Goal: Book appointment/travel/reservation

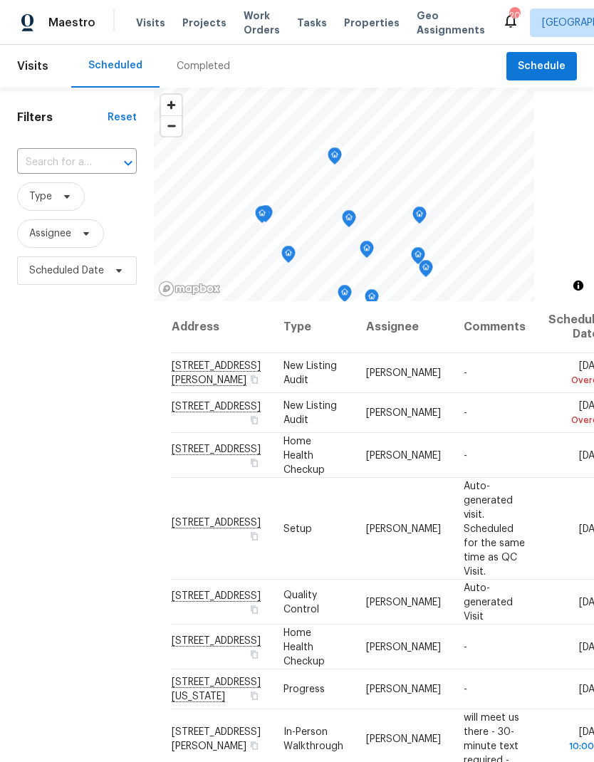
click at [195, 17] on span "Projects" at bounding box center [204, 23] width 44 height 14
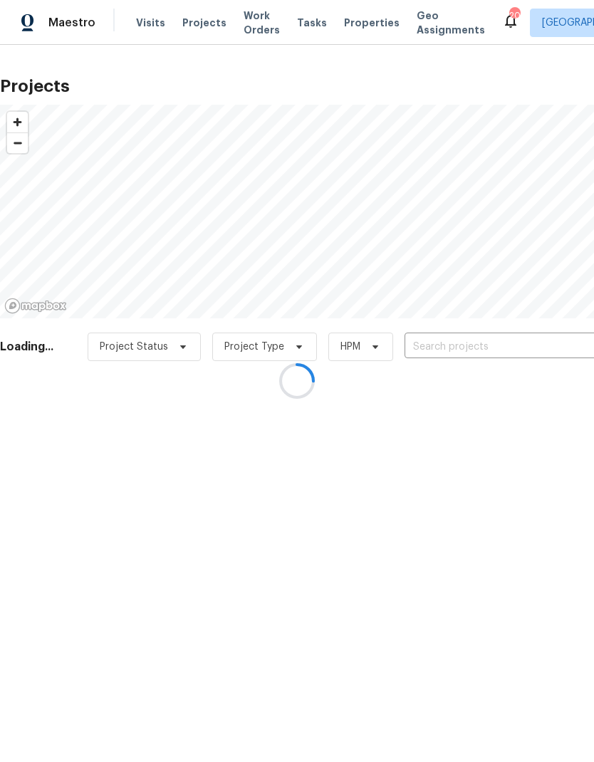
click at [497, 343] on div at bounding box center [297, 381] width 594 height 762
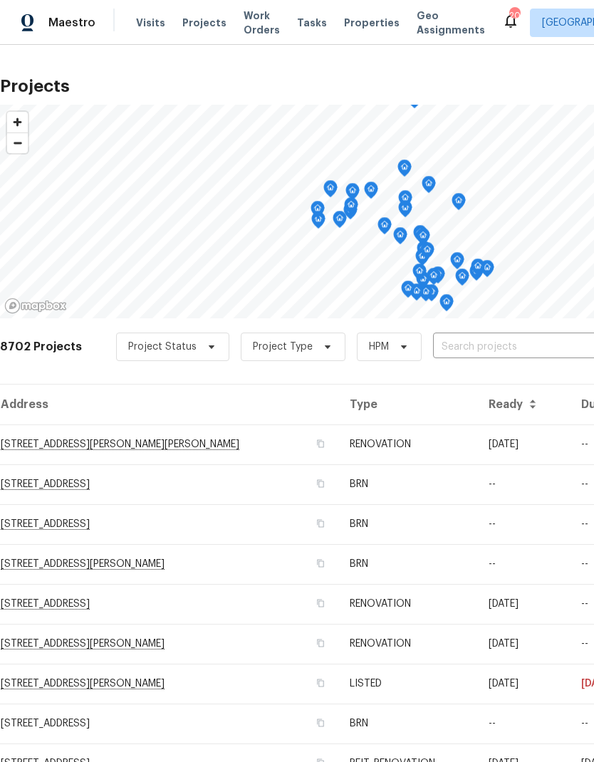
click at [502, 345] on input "text" at bounding box center [514, 347] width 163 height 22
type input "1413"
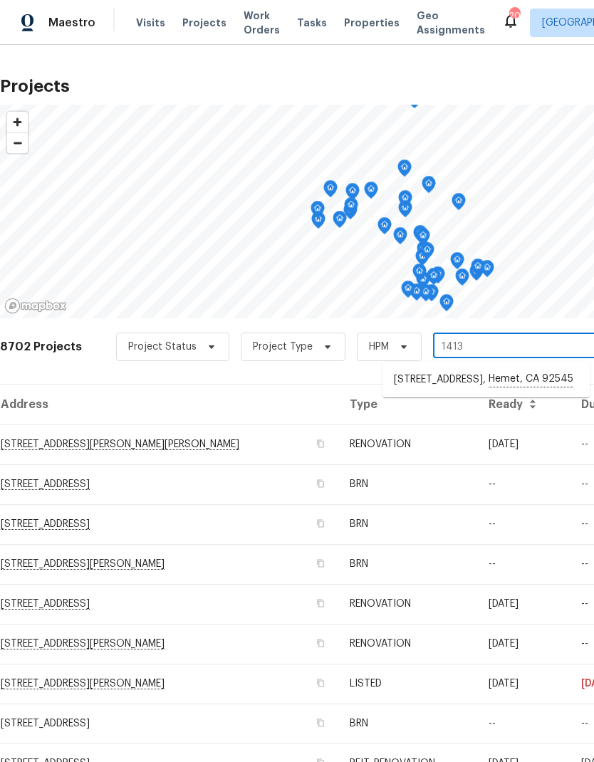
click at [518, 380] on li "[STREET_ADDRESS]" at bounding box center [486, 380] width 207 height 24
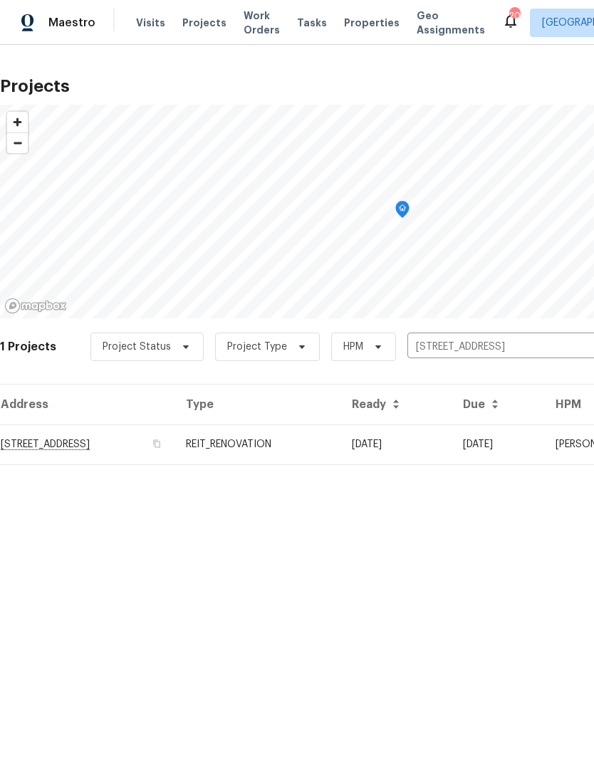
click at [452, 442] on td "[DATE]" at bounding box center [396, 445] width 111 height 40
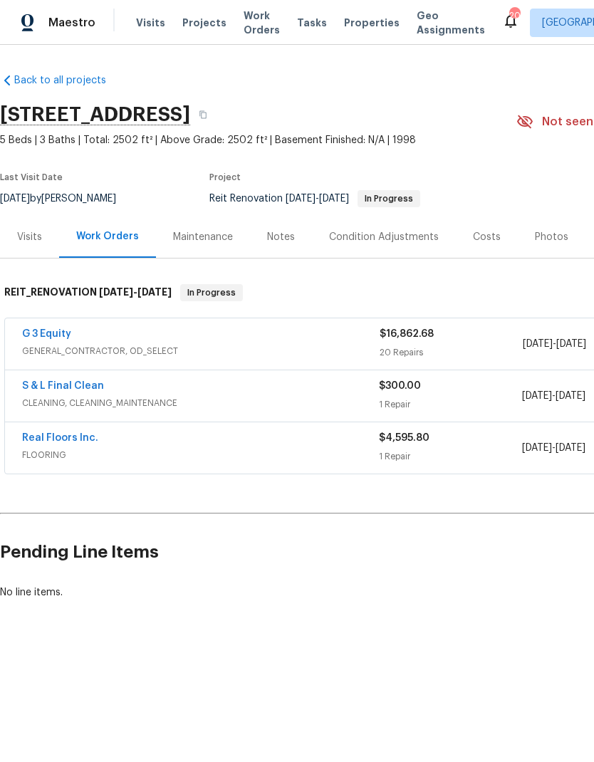
click at [146, 24] on span "Visits" at bounding box center [150, 23] width 29 height 14
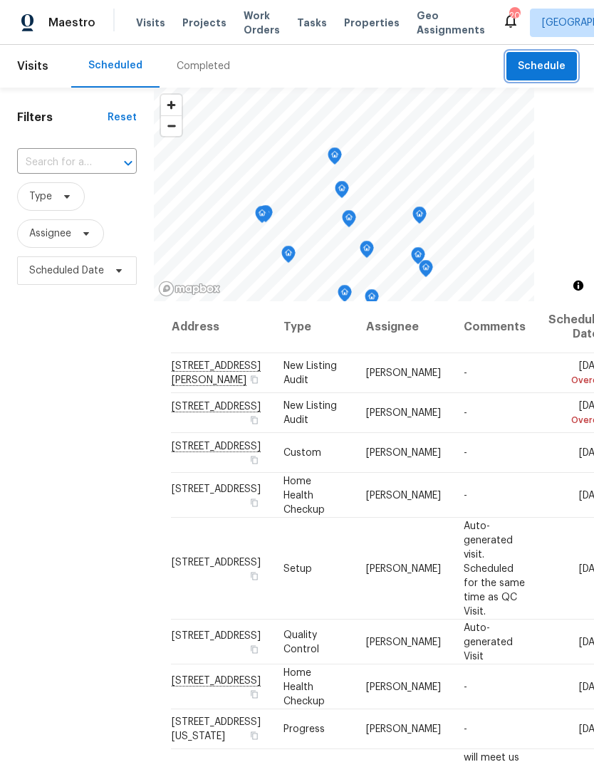
click at [549, 68] on span "Schedule" at bounding box center [542, 67] width 48 height 18
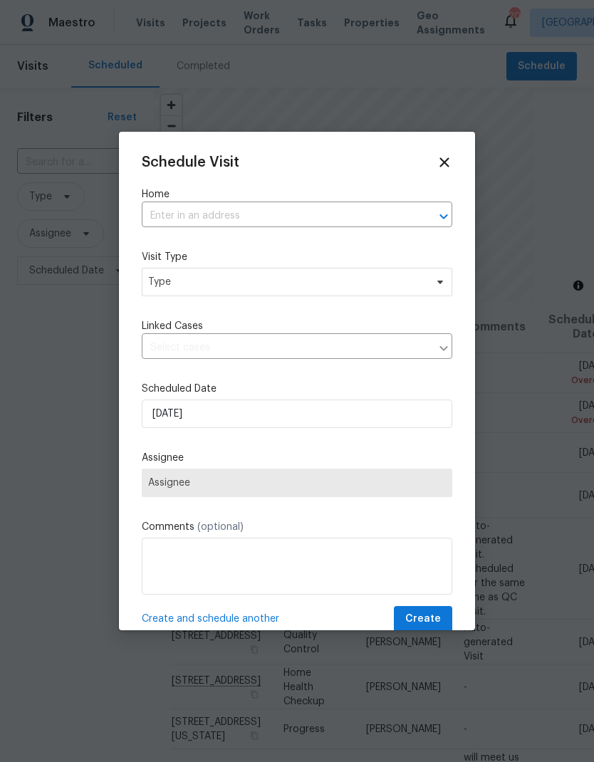
click at [179, 209] on input "text" at bounding box center [277, 216] width 271 height 22
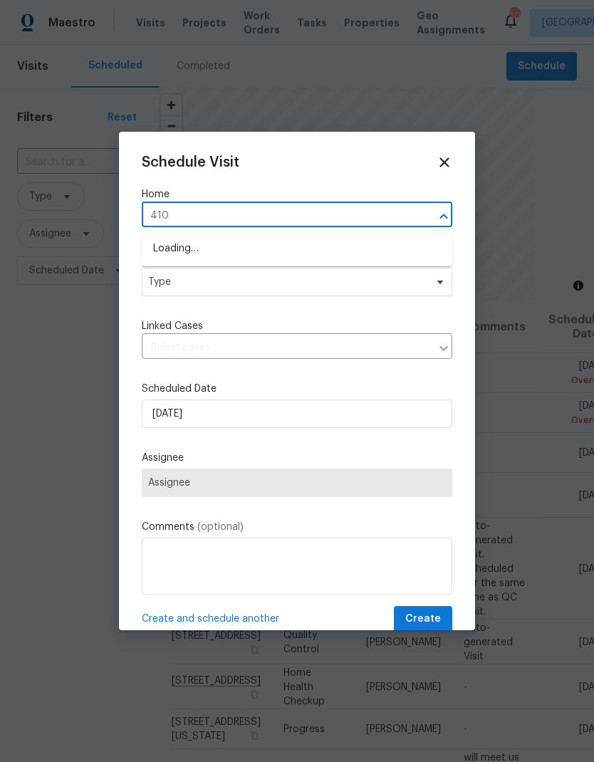
type input "4107"
click at [202, 274] on li "[STREET_ADDRESS]" at bounding box center [297, 273] width 311 height 24
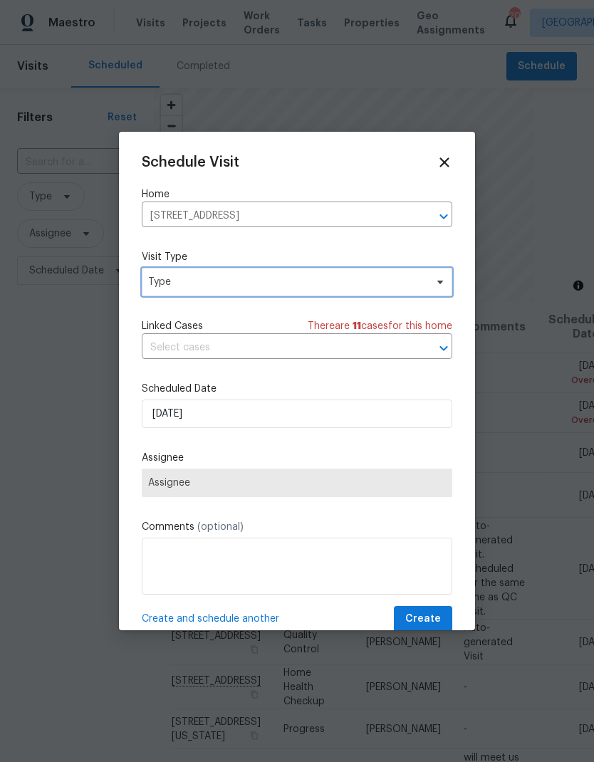
click at [187, 284] on span "Type" at bounding box center [286, 282] width 277 height 14
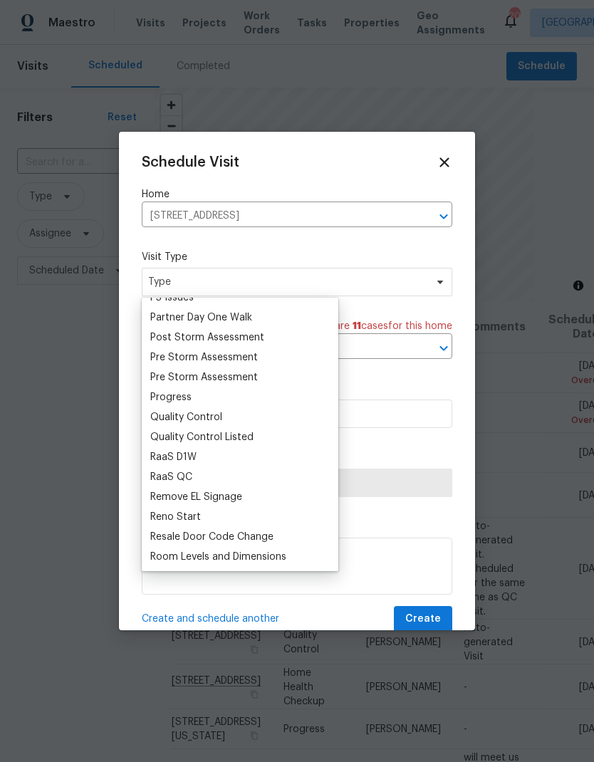
scroll to position [871, 0]
click at [169, 398] on div "Progress" at bounding box center [170, 397] width 41 height 14
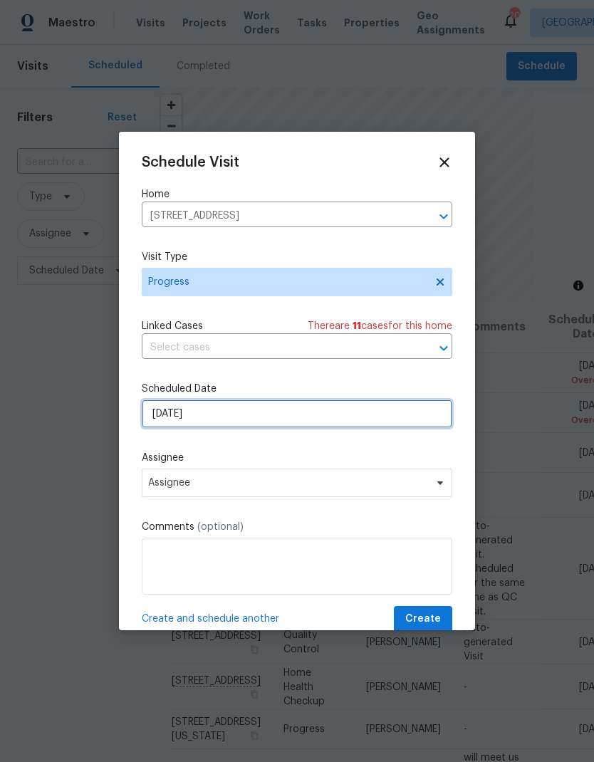
click at [237, 415] on input "[DATE]" at bounding box center [297, 414] width 311 height 29
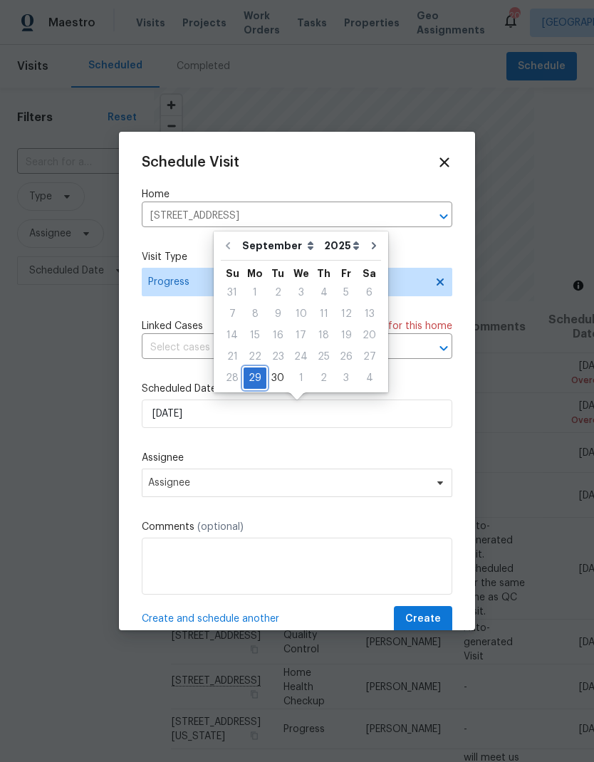
click at [259, 377] on div "29" at bounding box center [255, 378] width 23 height 20
click at [262, 375] on div "29" at bounding box center [255, 378] width 23 height 20
click at [48, 450] on div at bounding box center [297, 381] width 594 height 762
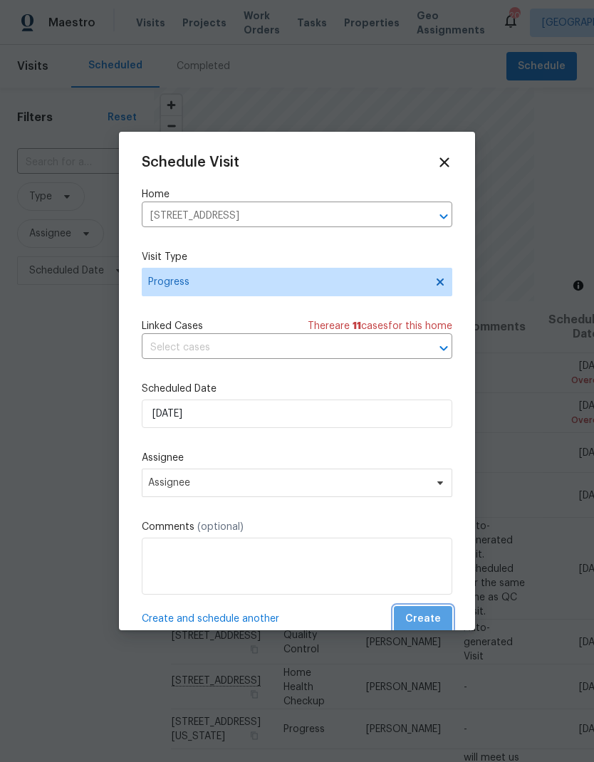
click at [428, 622] on span "Create" at bounding box center [423, 620] width 36 height 18
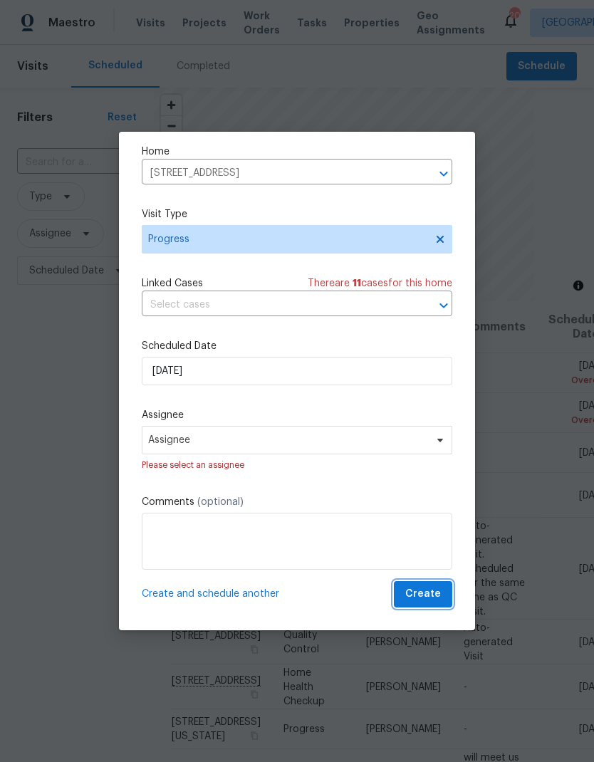
scroll to position [46, 0]
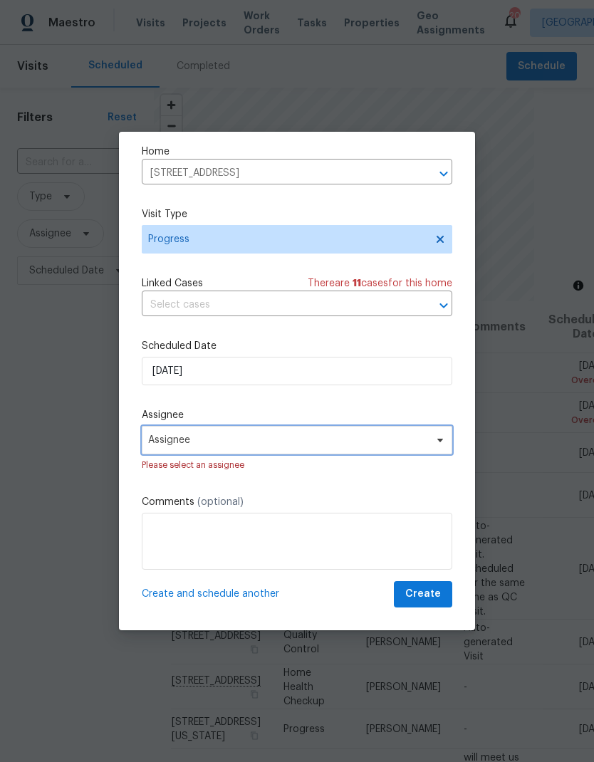
click at [397, 435] on span "Assignee" at bounding box center [287, 440] width 279 height 11
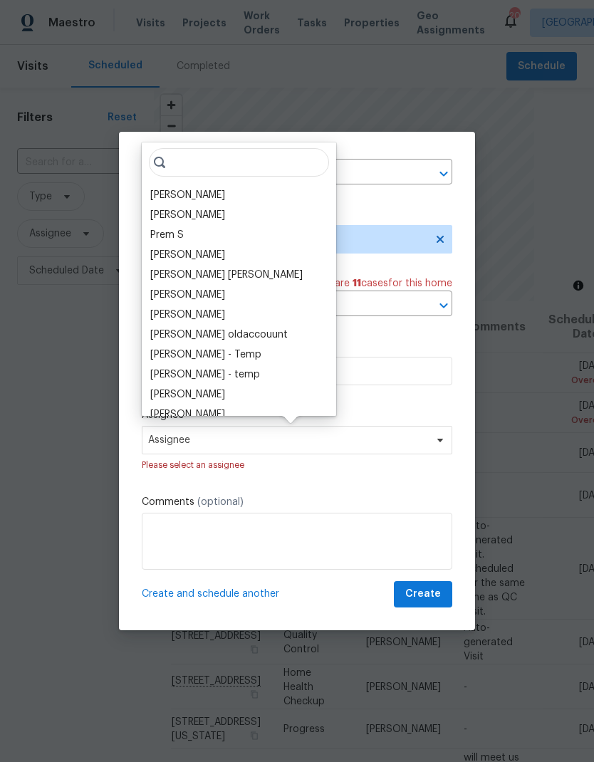
click at [172, 190] on div "[PERSON_NAME]" at bounding box center [187, 195] width 75 height 14
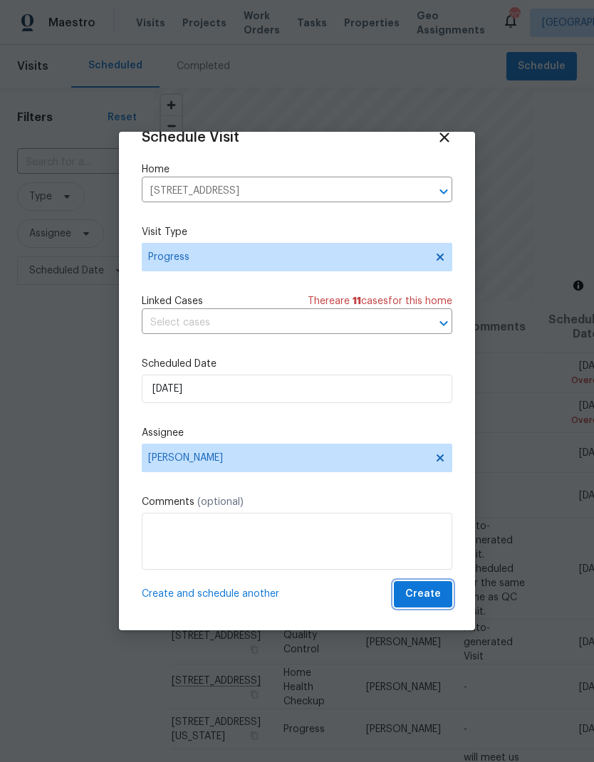
click at [420, 586] on span "Create" at bounding box center [423, 595] width 36 height 18
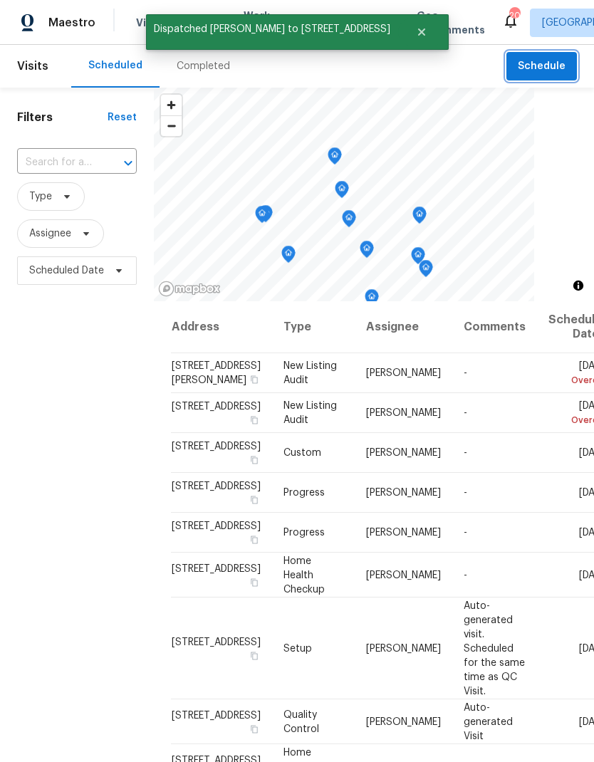
scroll to position [0, 0]
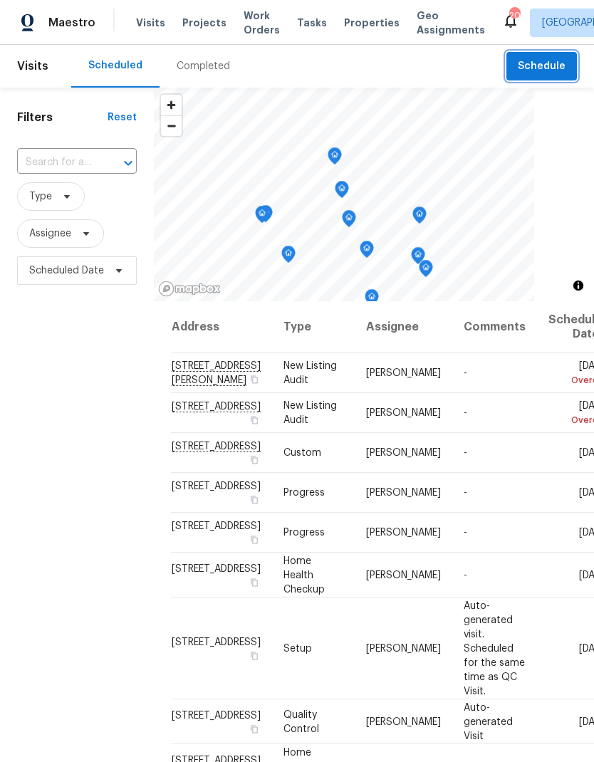
click at [539, 56] on button "Schedule" at bounding box center [542, 66] width 71 height 29
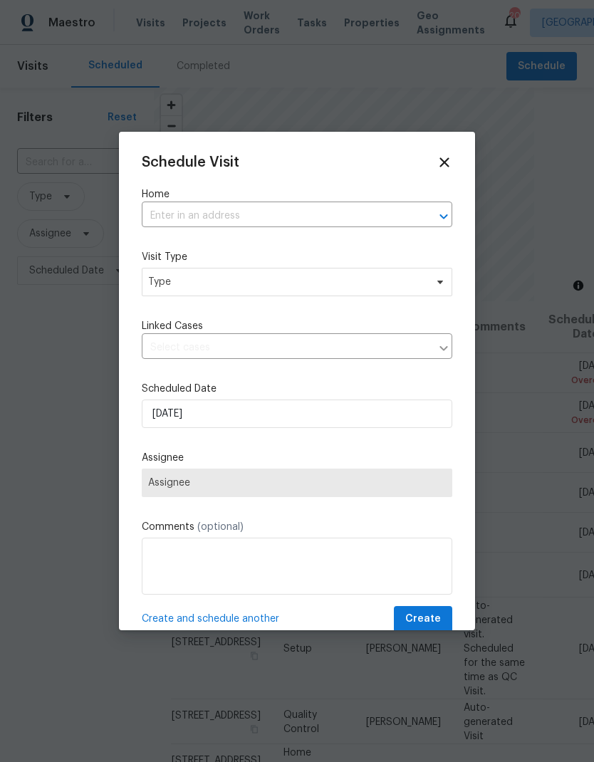
click at [177, 213] on input "text" at bounding box center [277, 216] width 271 height 22
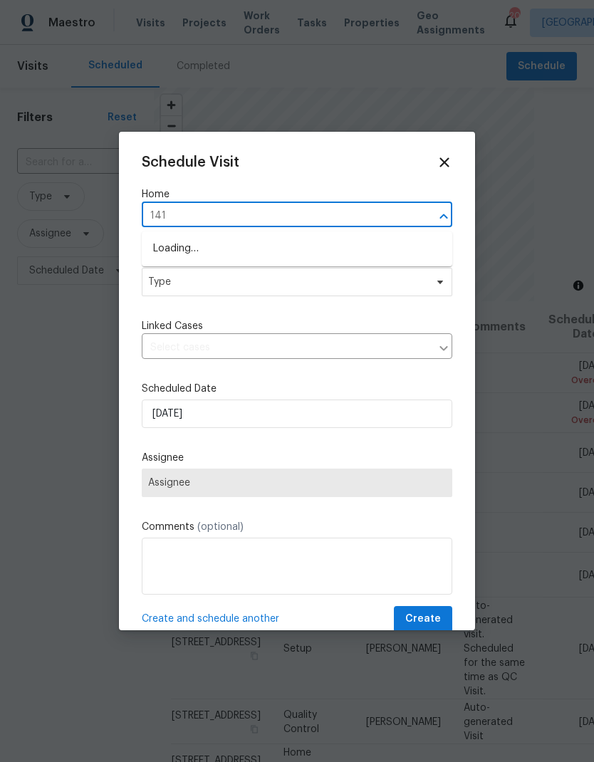
type input "1413"
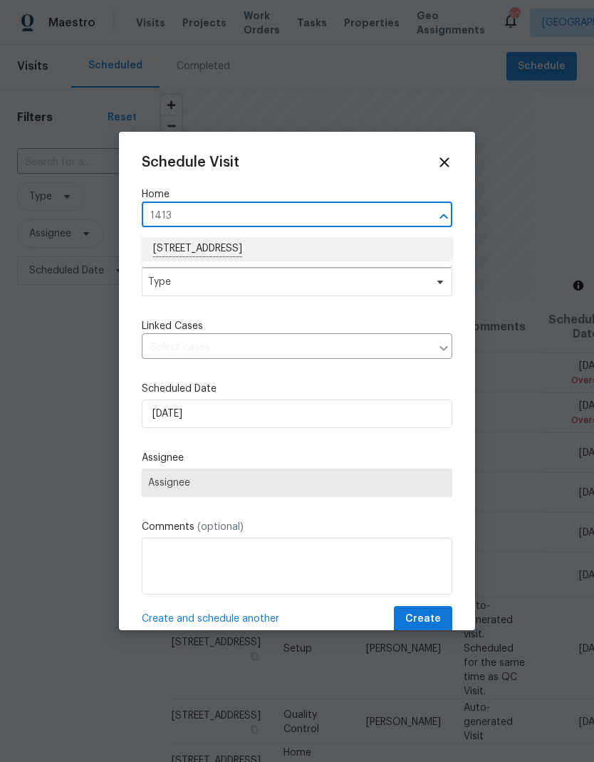
click at [191, 244] on li "[STREET_ADDRESS]" at bounding box center [297, 249] width 311 height 24
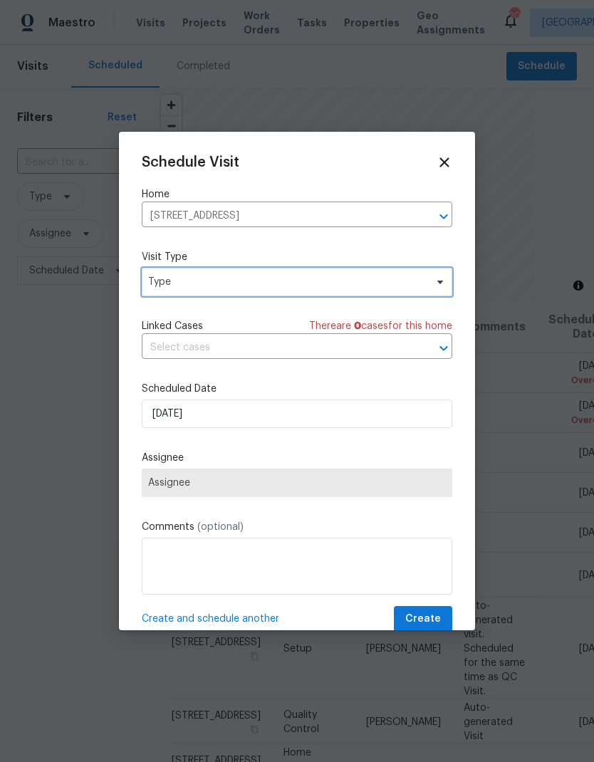
click at [182, 281] on span "Type" at bounding box center [286, 282] width 277 height 14
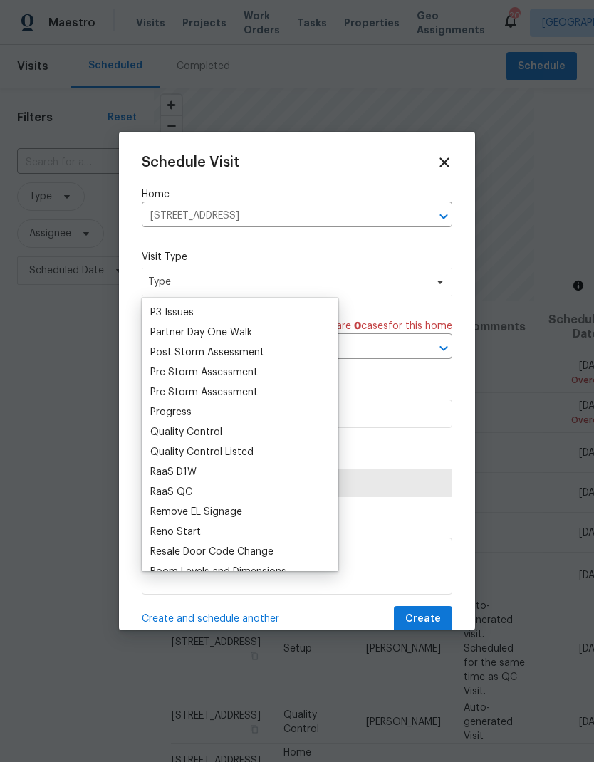
scroll to position [856, 0]
click at [171, 410] on div "Progress" at bounding box center [170, 412] width 41 height 14
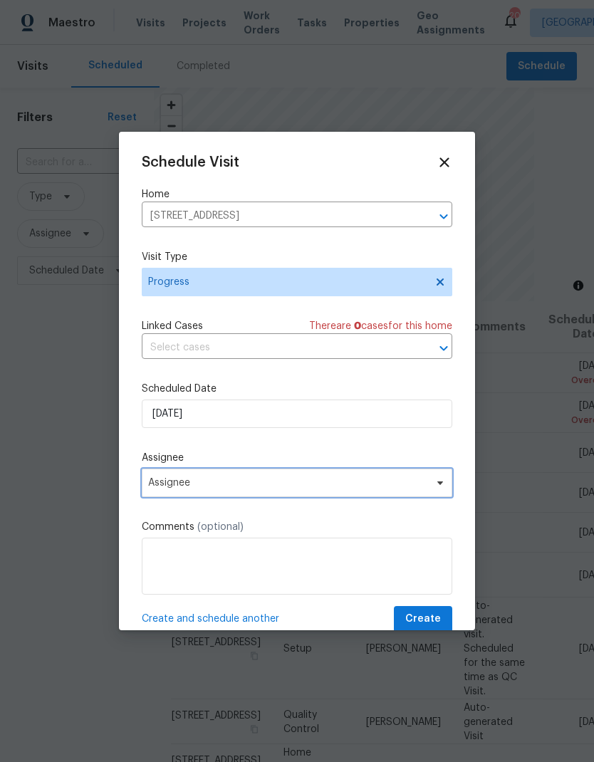
click at [182, 485] on span "Assignee" at bounding box center [287, 482] width 279 height 11
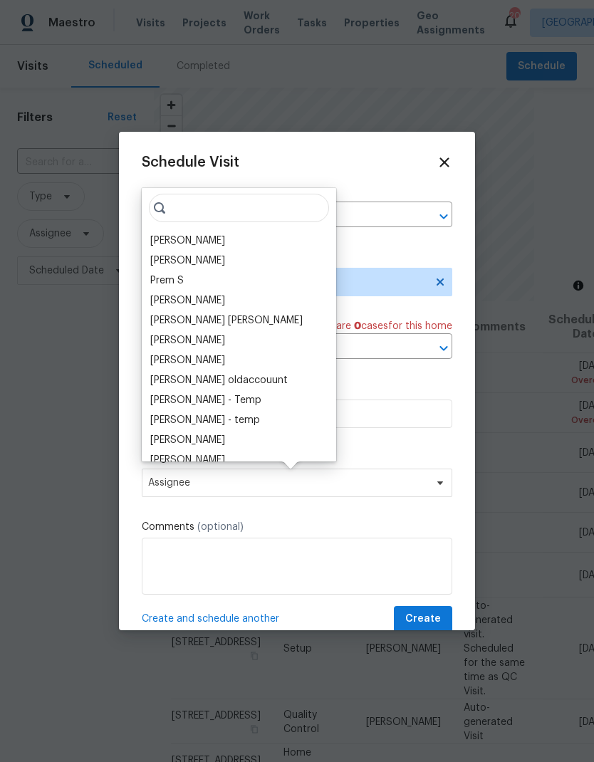
click at [163, 230] on div "[PERSON_NAME] [PERSON_NAME] B Prem S [PERSON_NAME] [PERSON_NAME] [PERSON_NAME] …" at bounding box center [239, 325] width 195 height 274
click at [169, 235] on div "[PERSON_NAME]" at bounding box center [187, 241] width 75 height 14
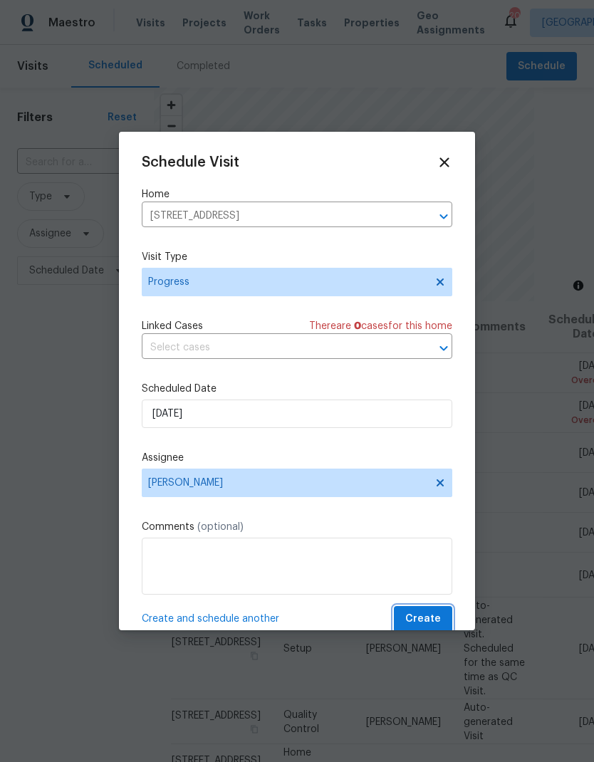
click at [424, 618] on span "Create" at bounding box center [423, 620] width 36 height 18
